Goal: Information Seeking & Learning: Check status

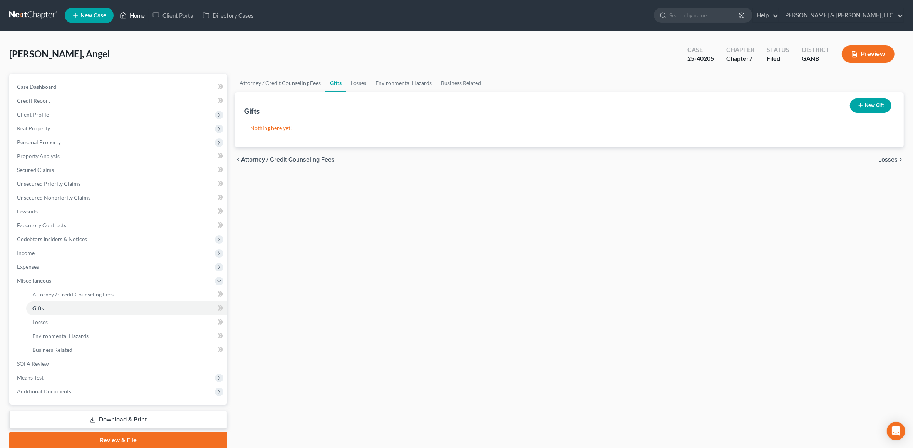
click at [135, 12] on link "Home" at bounding box center [132, 15] width 33 height 14
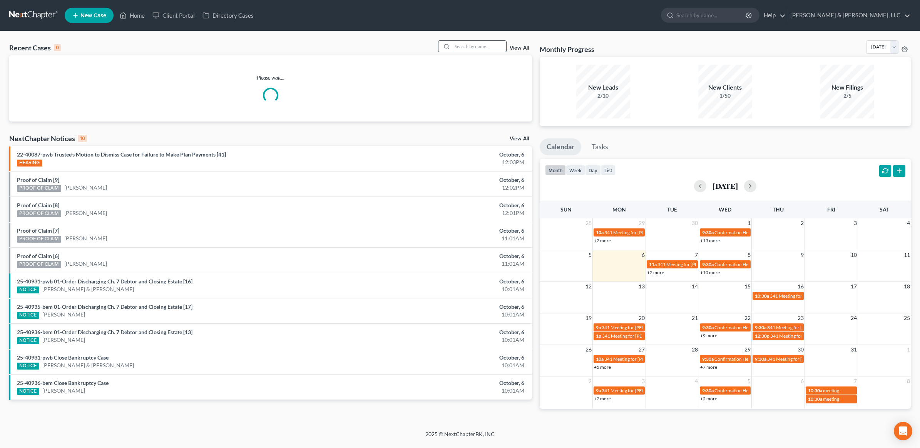
click at [468, 49] on input "search" at bounding box center [479, 46] width 54 height 11
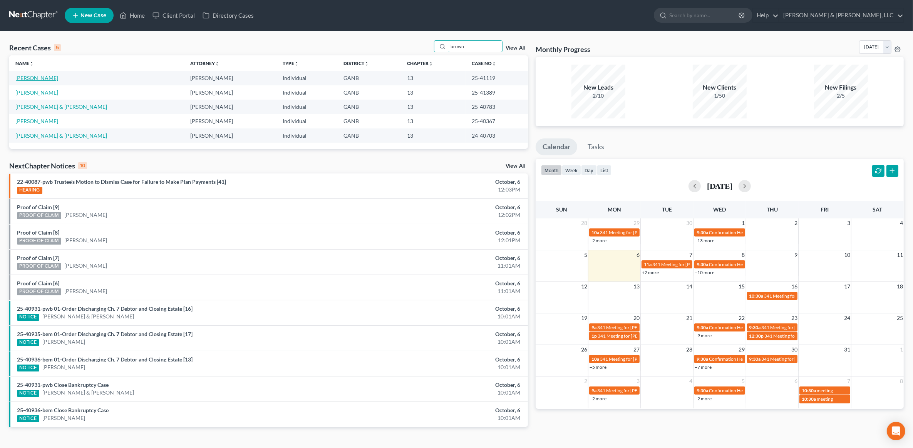
type input "brown"
click at [52, 76] on link "[PERSON_NAME]" at bounding box center [36, 78] width 43 height 7
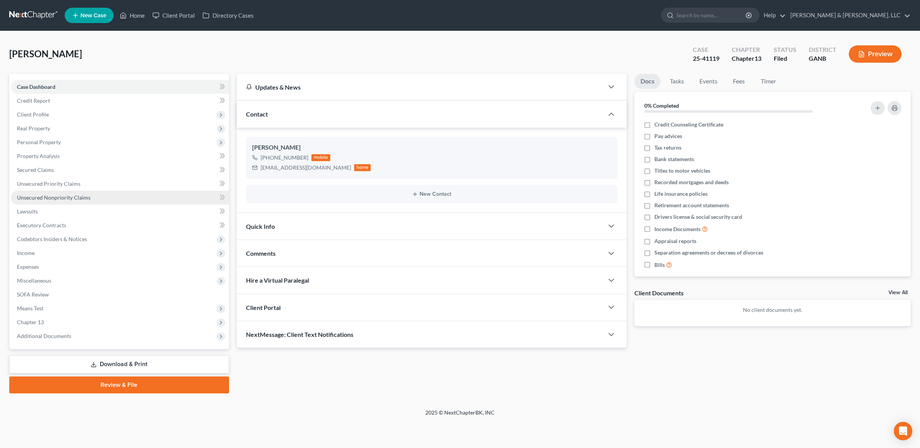
click at [97, 195] on link "Unsecured Nonpriority Claims" at bounding box center [120, 198] width 218 height 14
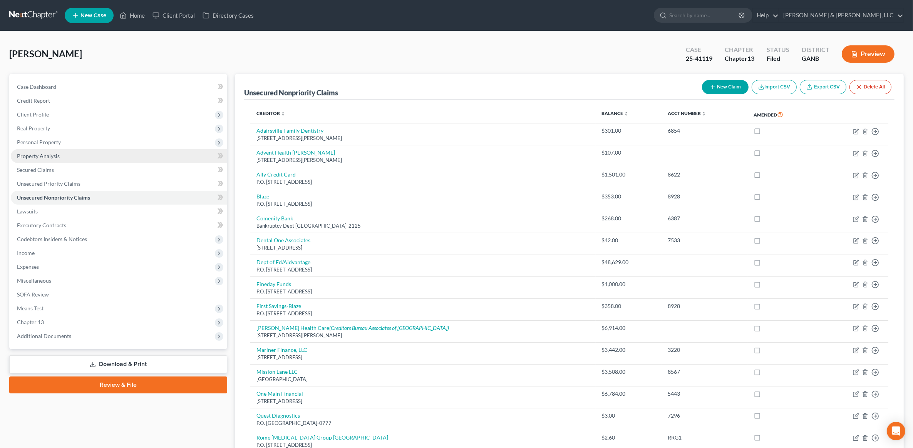
click at [76, 152] on link "Property Analysis" at bounding box center [119, 156] width 216 height 14
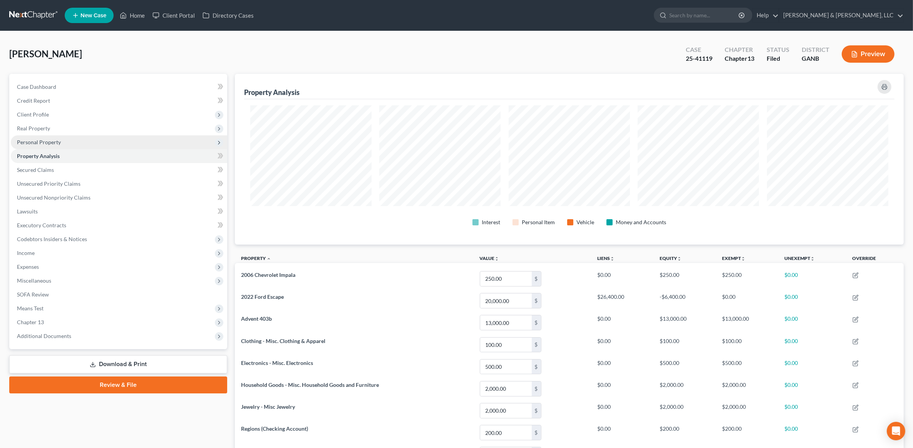
scroll to position [171, 669]
click at [70, 143] on span "Personal Property" at bounding box center [119, 142] width 216 height 14
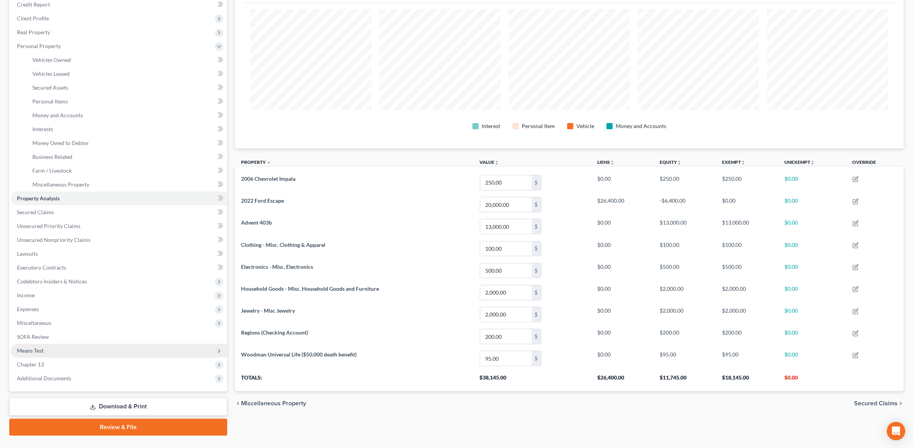
scroll to position [112, 0]
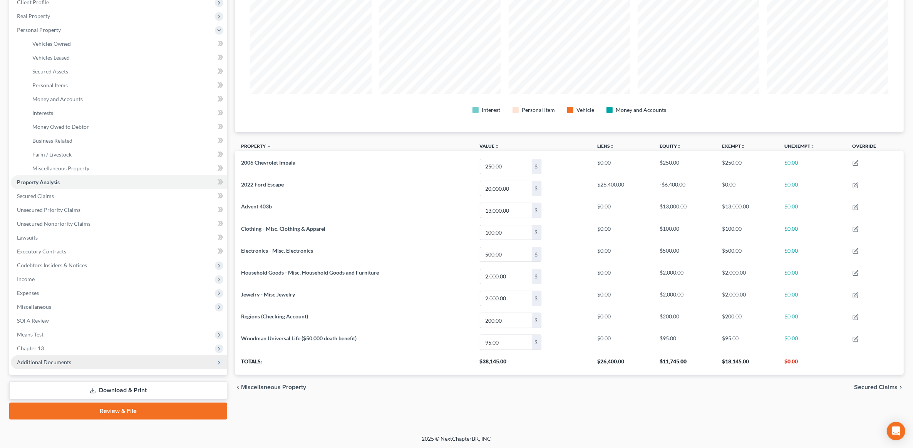
click at [49, 362] on span "Additional Documents" at bounding box center [44, 362] width 54 height 7
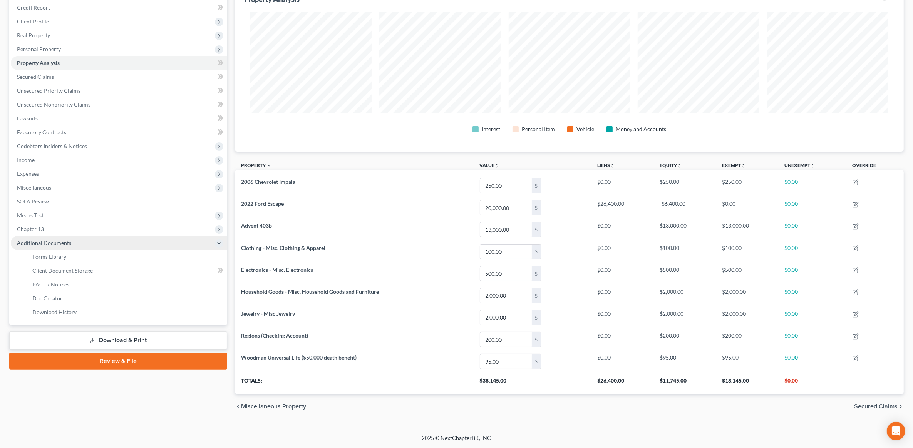
scroll to position [94, 0]
click at [55, 286] on span "PACER Notices" at bounding box center [50, 284] width 37 height 7
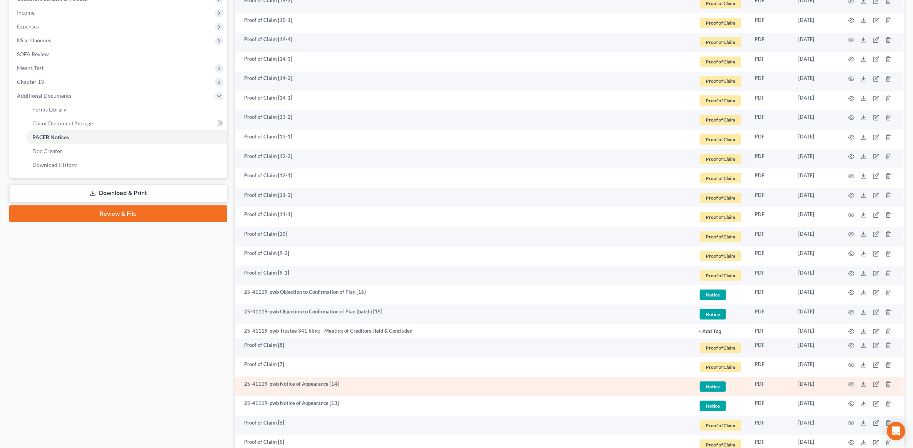
scroll to position [289, 0]
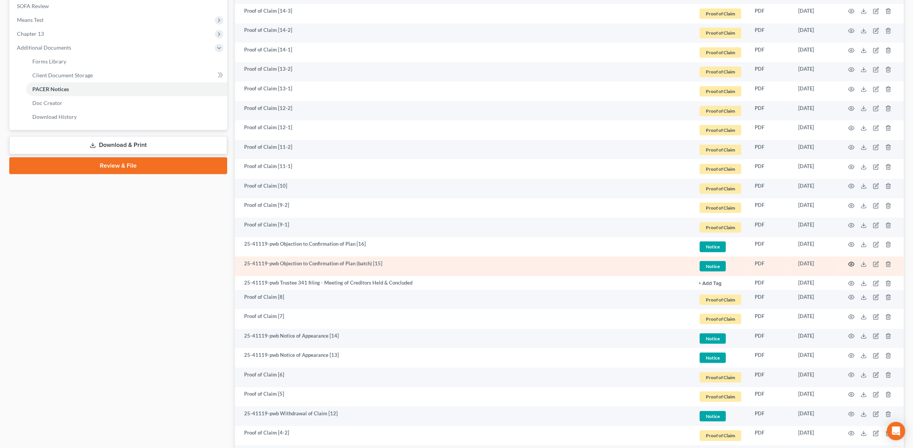
click at [851, 261] on icon "button" at bounding box center [851, 264] width 6 height 6
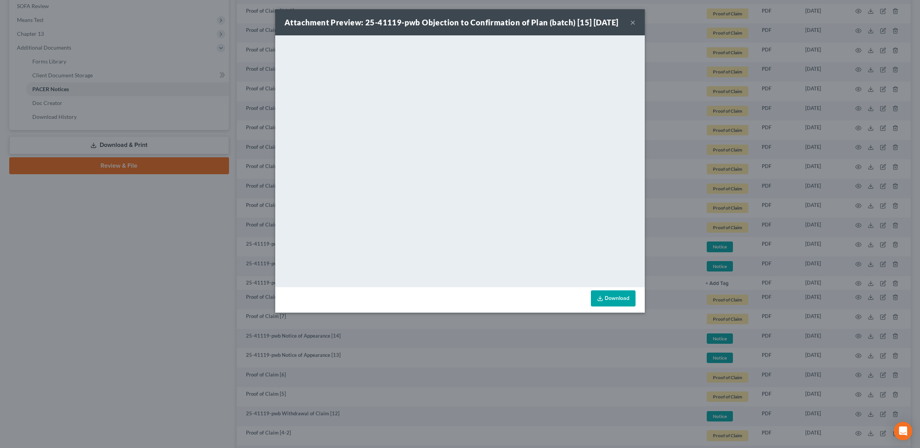
click at [631, 26] on button "×" at bounding box center [632, 22] width 5 height 9
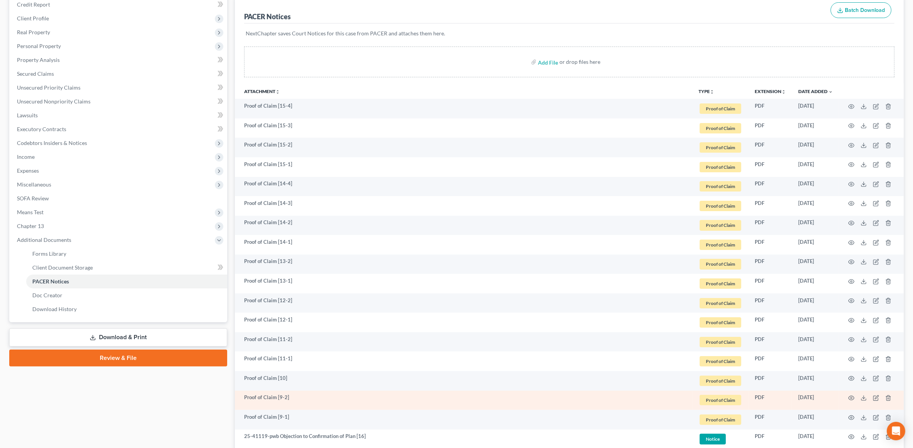
scroll to position [0, 0]
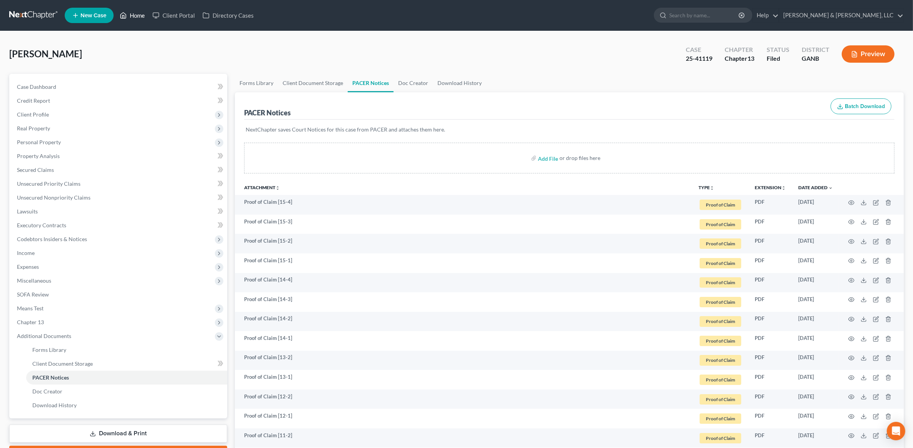
click at [128, 18] on link "Home" at bounding box center [132, 15] width 33 height 14
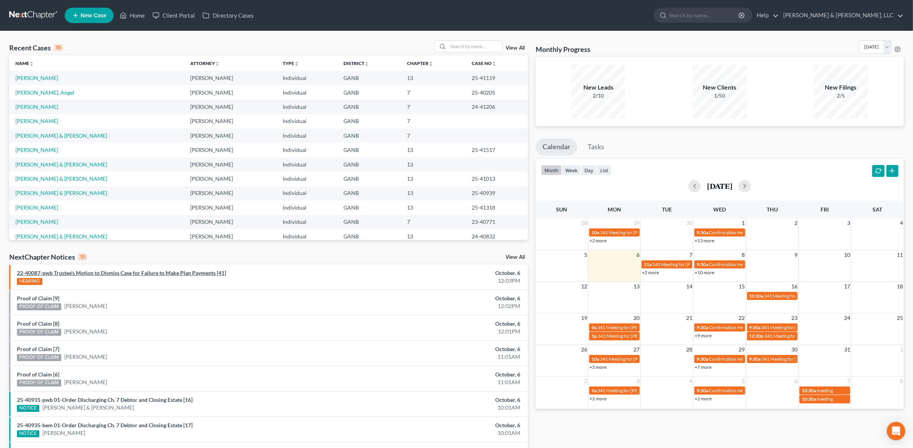
click at [164, 276] on link "22-40087-pwb Trustee's Motion to Dismiss Case for Failure to Make Plan Payments…" at bounding box center [121, 273] width 209 height 7
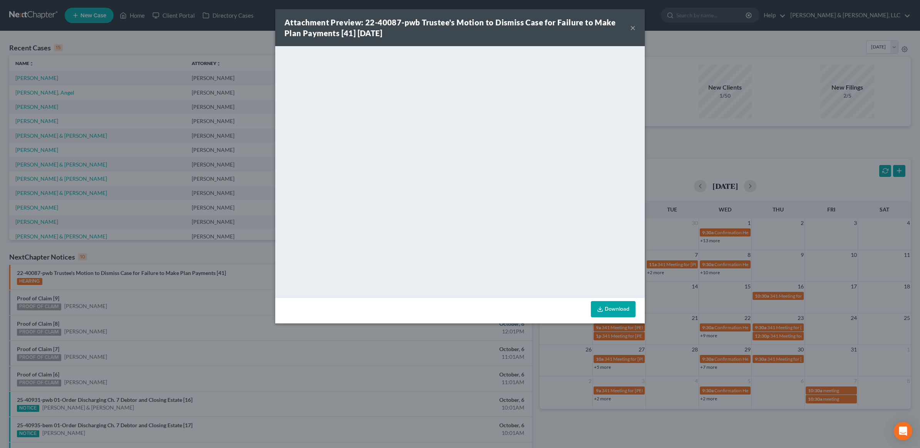
click at [634, 26] on button "×" at bounding box center [632, 27] width 5 height 9
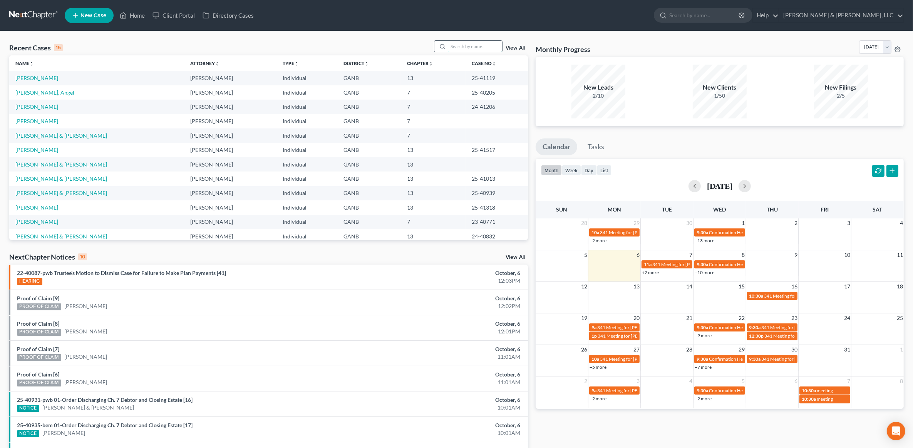
click at [482, 45] on input "search" at bounding box center [475, 46] width 54 height 11
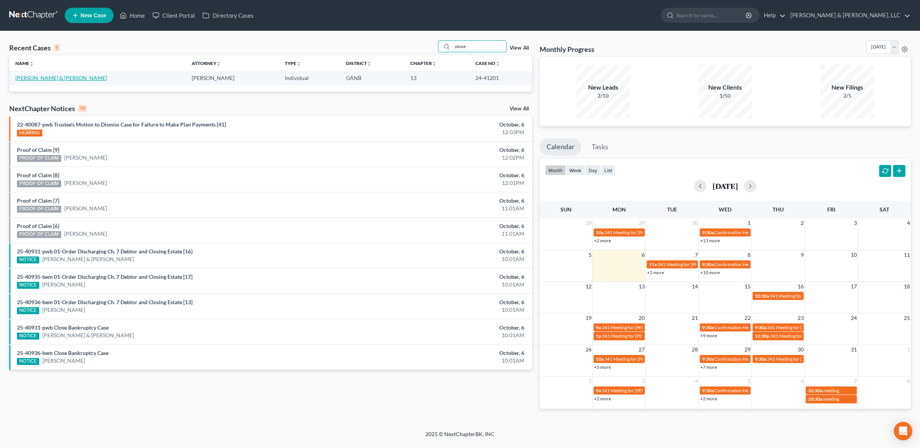
type input "stone"
click at [36, 79] on link "[PERSON_NAME] & [PERSON_NAME]" at bounding box center [61, 78] width 92 height 7
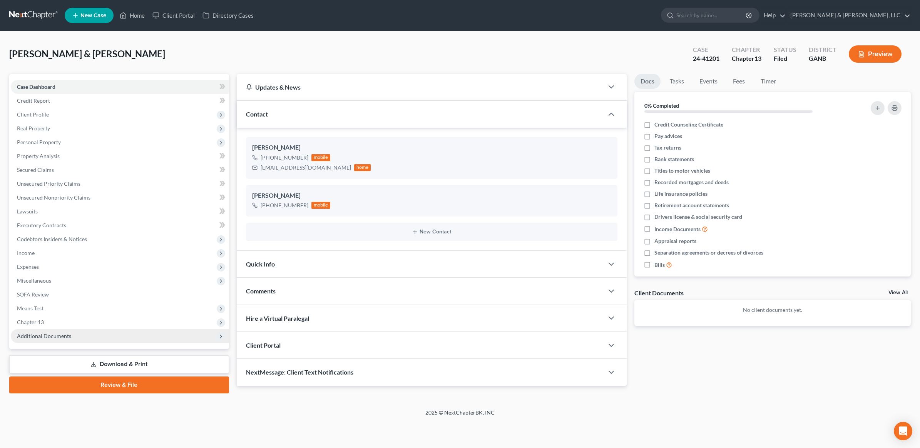
click at [57, 339] on span "Additional Documents" at bounding box center [120, 336] width 218 height 14
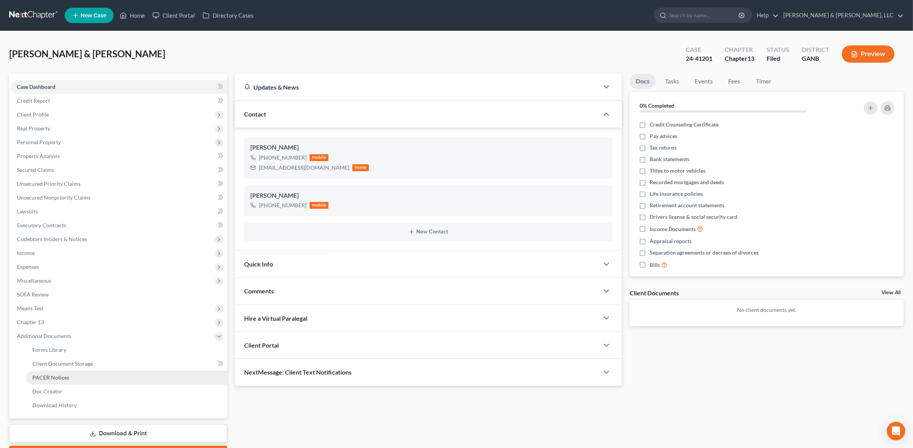
click at [56, 377] on span "PACER Notices" at bounding box center [50, 377] width 37 height 7
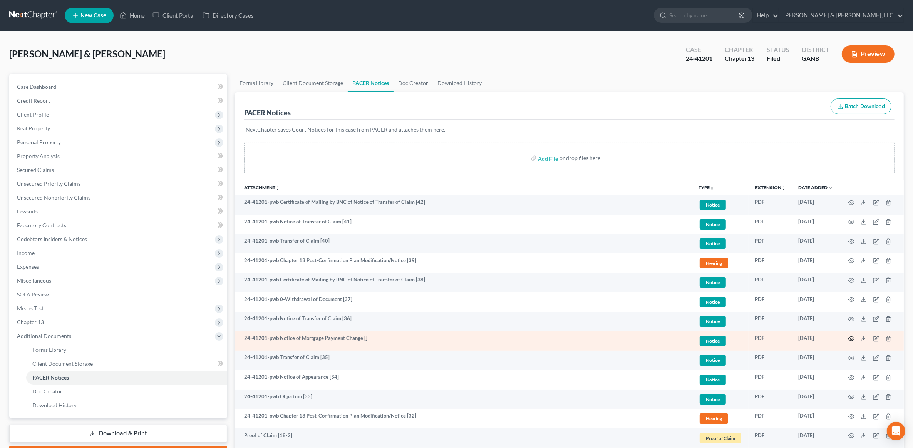
click at [852, 338] on icon "button" at bounding box center [851, 339] width 6 height 6
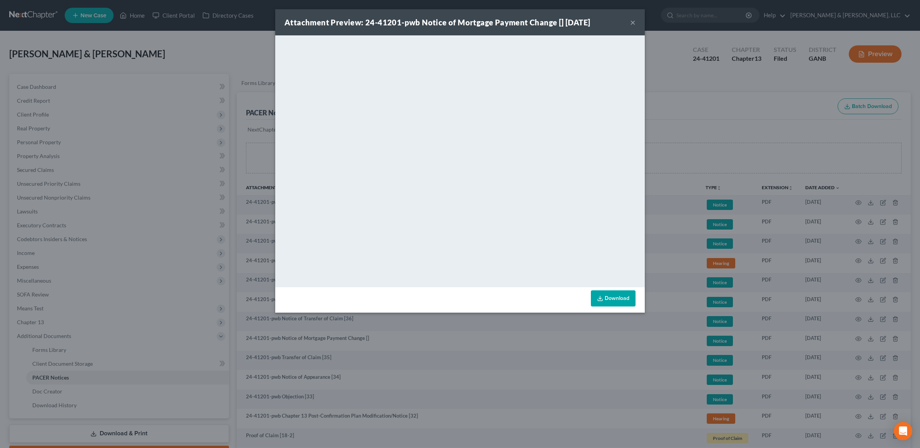
click at [630, 22] on button "×" at bounding box center [632, 22] width 5 height 9
